Goal: Navigation & Orientation: Find specific page/section

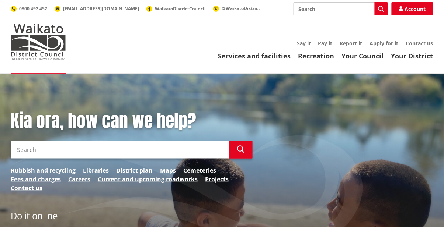
click at [277, 58] on link "Your District" at bounding box center [412, 56] width 42 height 9
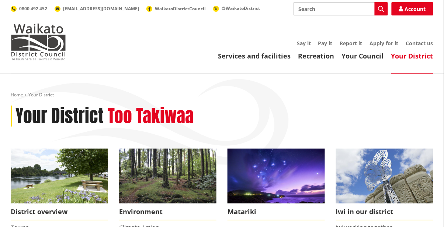
click at [361, 56] on link "Your Council" at bounding box center [363, 56] width 42 height 9
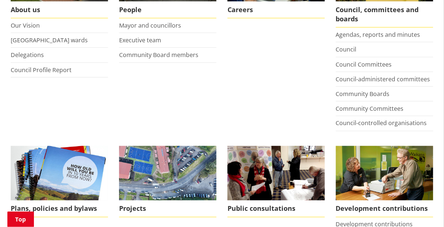
scroll to position [203, 0]
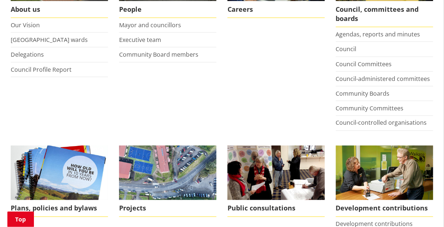
click at [245, 10] on span "Careers" at bounding box center [275, 9] width 97 height 17
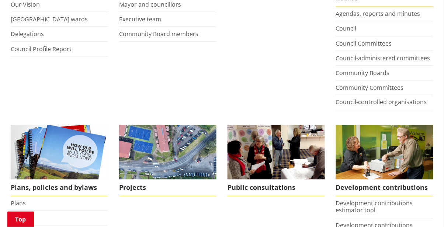
scroll to position [226, 0]
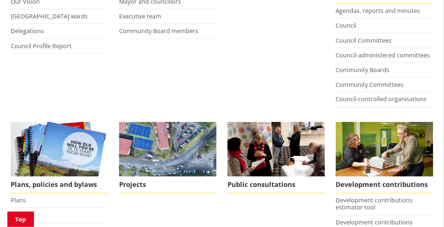
click at [376, 10] on link "Agendas, reports and minutes" at bounding box center [378, 11] width 84 height 8
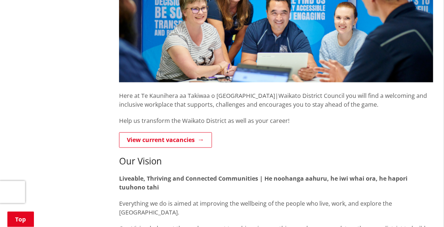
scroll to position [187, 0]
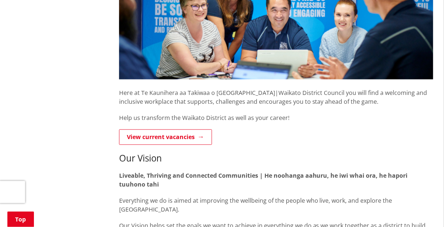
click at [172, 138] on link "View current vacancies" at bounding box center [165, 137] width 93 height 15
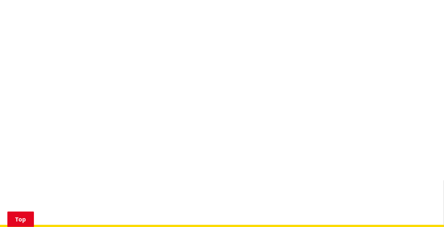
scroll to position [850, 0]
